Goal: Task Accomplishment & Management: Manage account settings

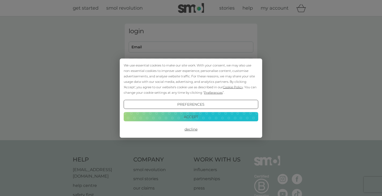
type input "[PERSON_NAME][EMAIL_ADDRESS][DOMAIN_NAME]"
click at [189, 128] on button "Decline" at bounding box center [191, 129] width 135 height 9
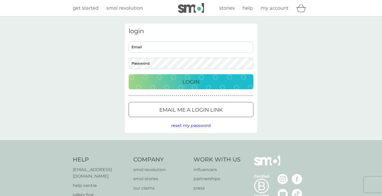
type input "[PERSON_NAME][EMAIL_ADDRESS][DOMAIN_NAME]"
click at [164, 79] on div "Login" at bounding box center [191, 82] width 114 height 8
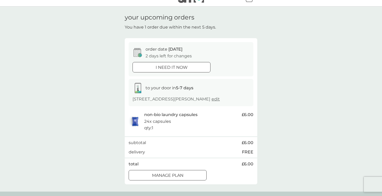
scroll to position [11, 0]
click at [183, 175] on p "Manage plan" at bounding box center [167, 174] width 31 height 7
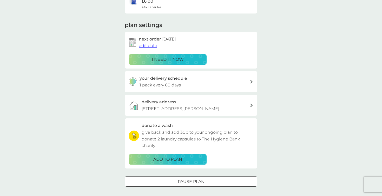
scroll to position [64, 0]
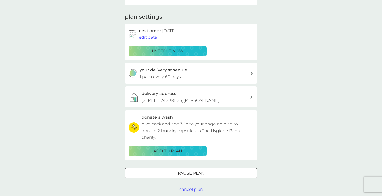
click at [190, 173] on div at bounding box center [191, 173] width 19 height 5
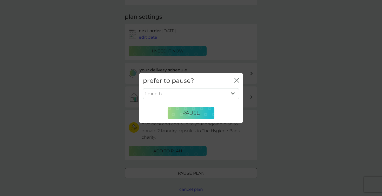
click at [185, 90] on select "1 month 2 months 3 months 4 months 5 months 6 months" at bounding box center [191, 93] width 96 height 11
select select "2"
click at [143, 88] on select "1 month 2 months 3 months 4 months 5 months 6 months" at bounding box center [191, 93] width 96 height 11
click at [190, 115] on span "Pause" at bounding box center [191, 113] width 18 height 6
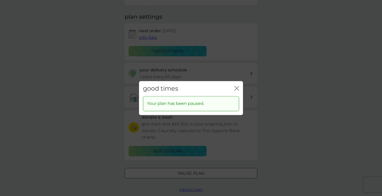
click at [235, 90] on icon "close" at bounding box center [236, 88] width 2 height 4
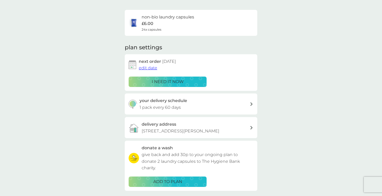
scroll to position [0, 0]
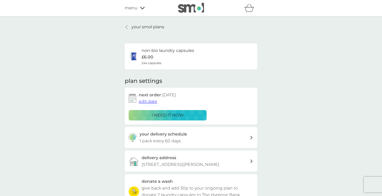
click at [127, 25] on icon at bounding box center [127, 27] width 2 height 4
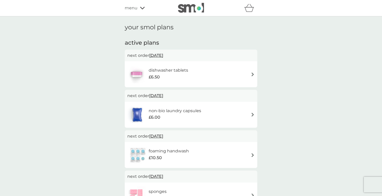
scroll to position [3, 0]
